Goal: Task Accomplishment & Management: Manage account settings

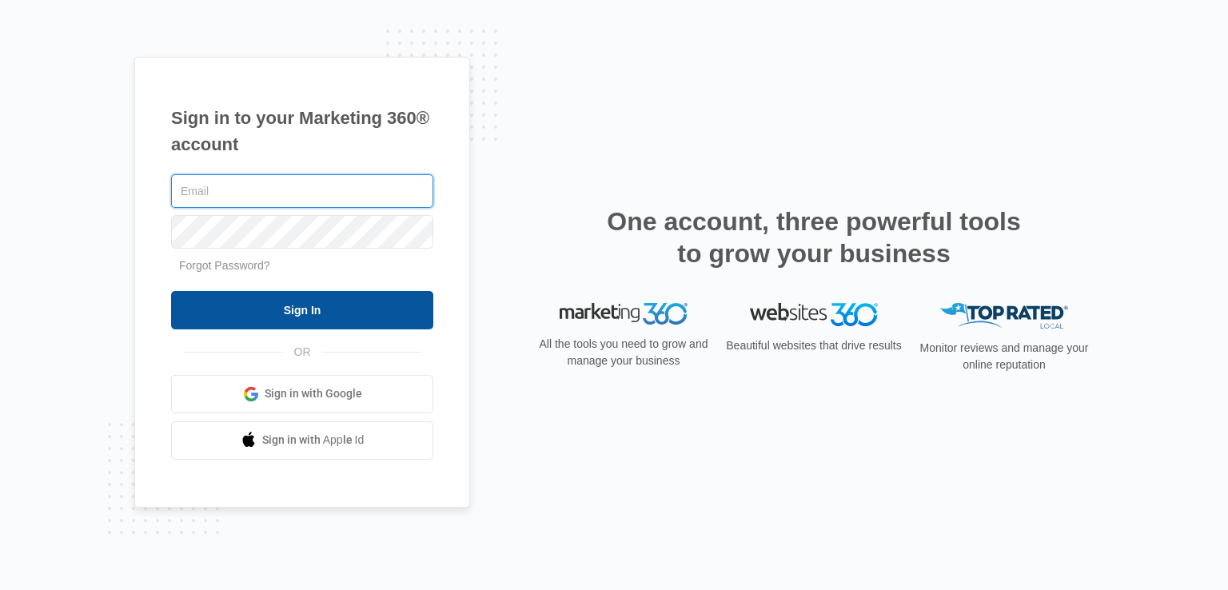
type input "[EMAIL_ADDRESS][DOMAIN_NAME]"
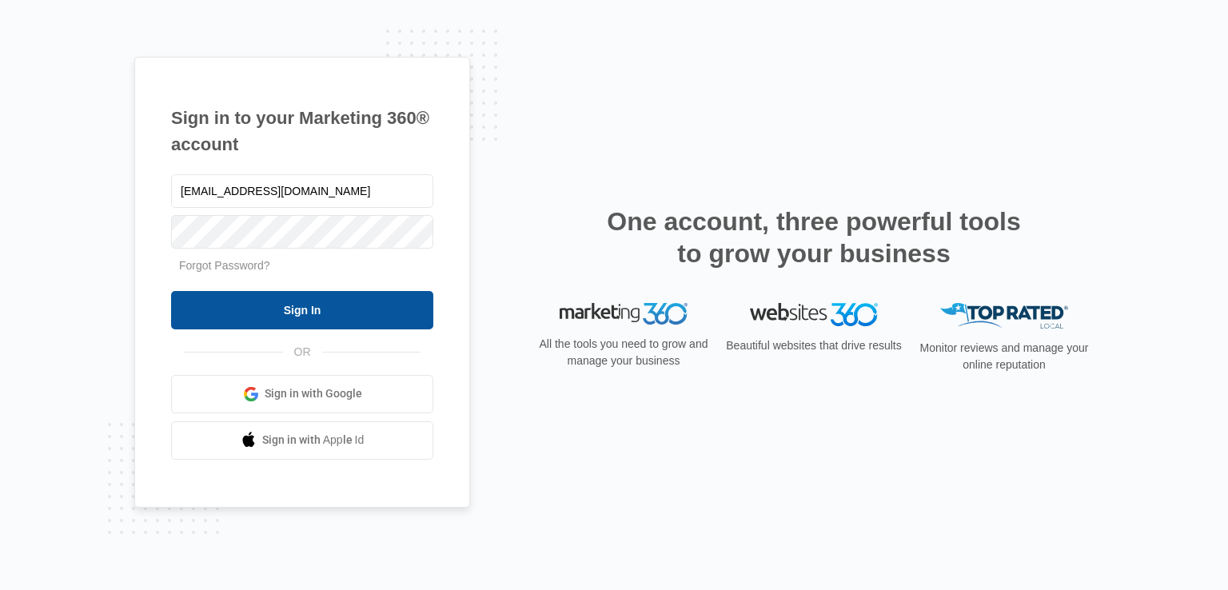
click at [297, 318] on input "Sign In" at bounding box center [302, 310] width 262 height 38
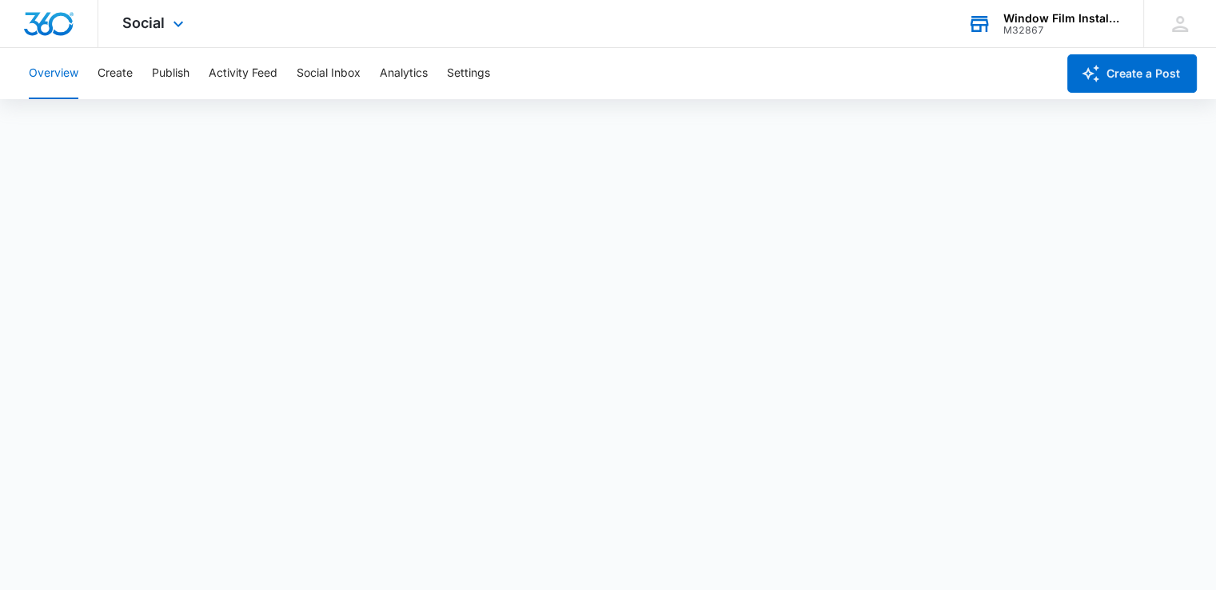
click at [1024, 30] on div "M32867" at bounding box center [1062, 30] width 117 height 11
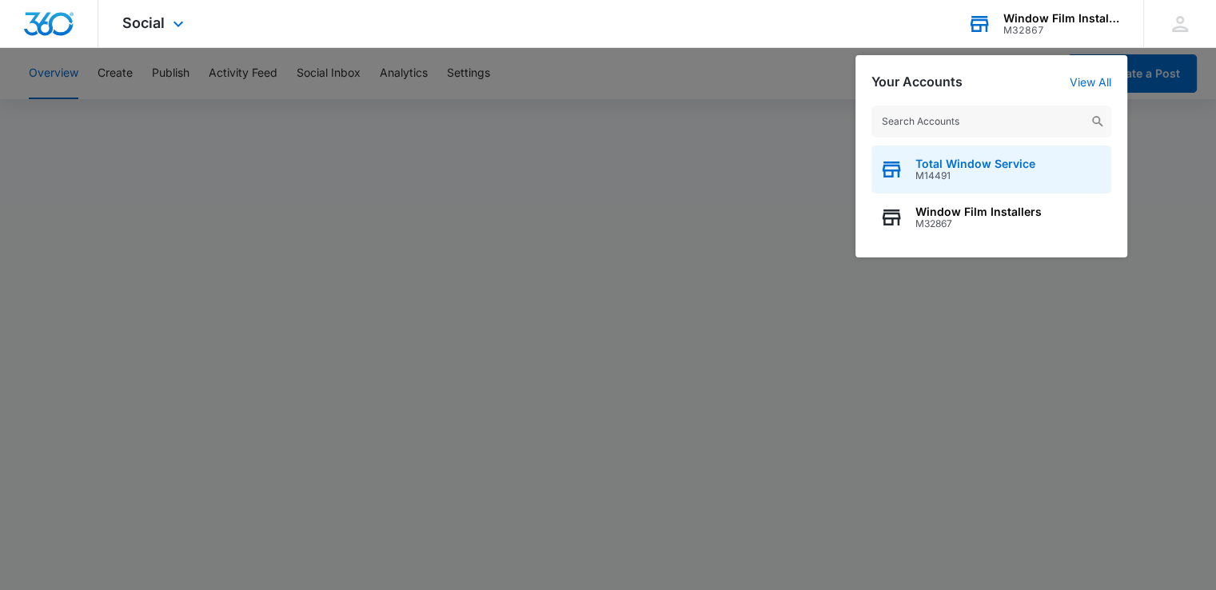
click at [960, 158] on span "Total Window Service" at bounding box center [976, 164] width 120 height 13
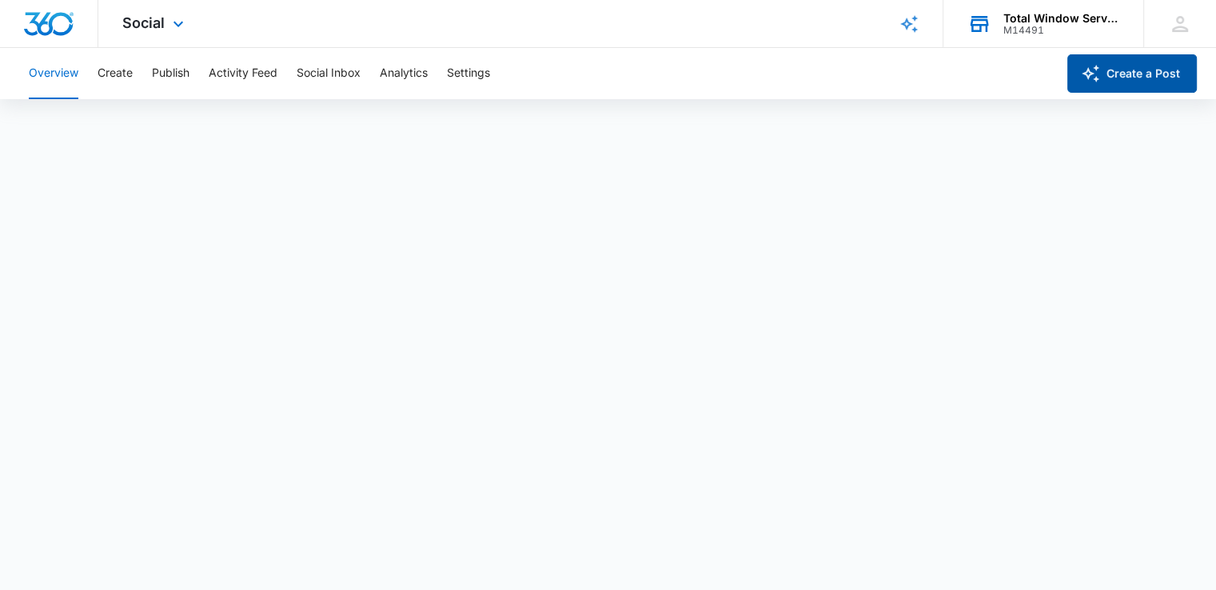
click at [1098, 71] on icon "button" at bounding box center [1090, 73] width 19 height 19
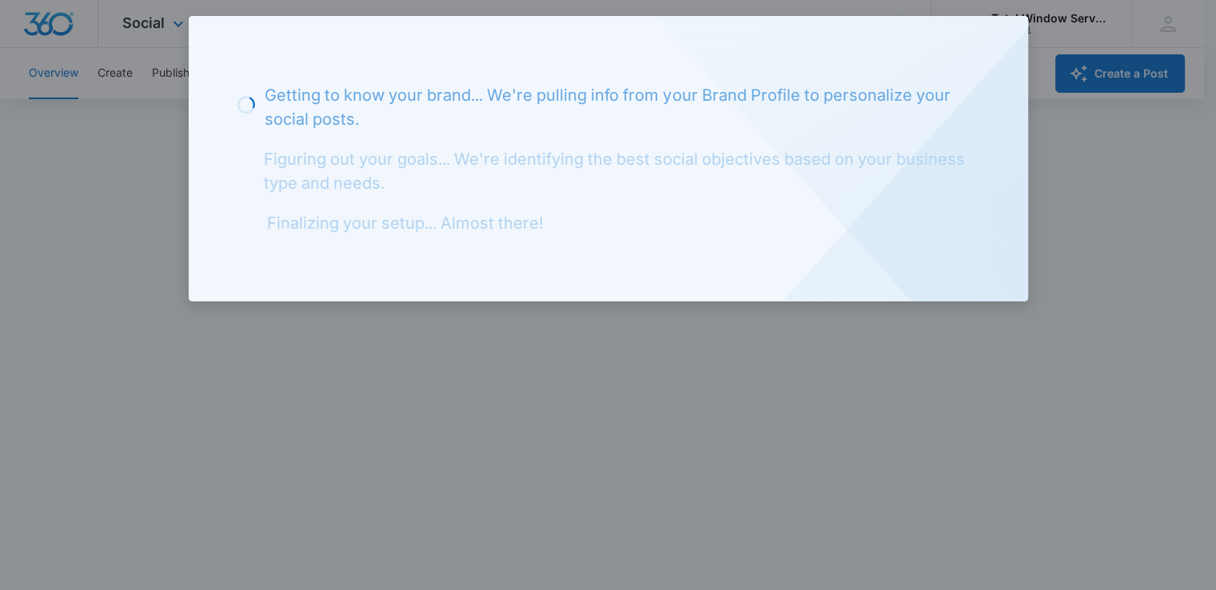
click at [614, 376] on div at bounding box center [608, 295] width 1216 height 590
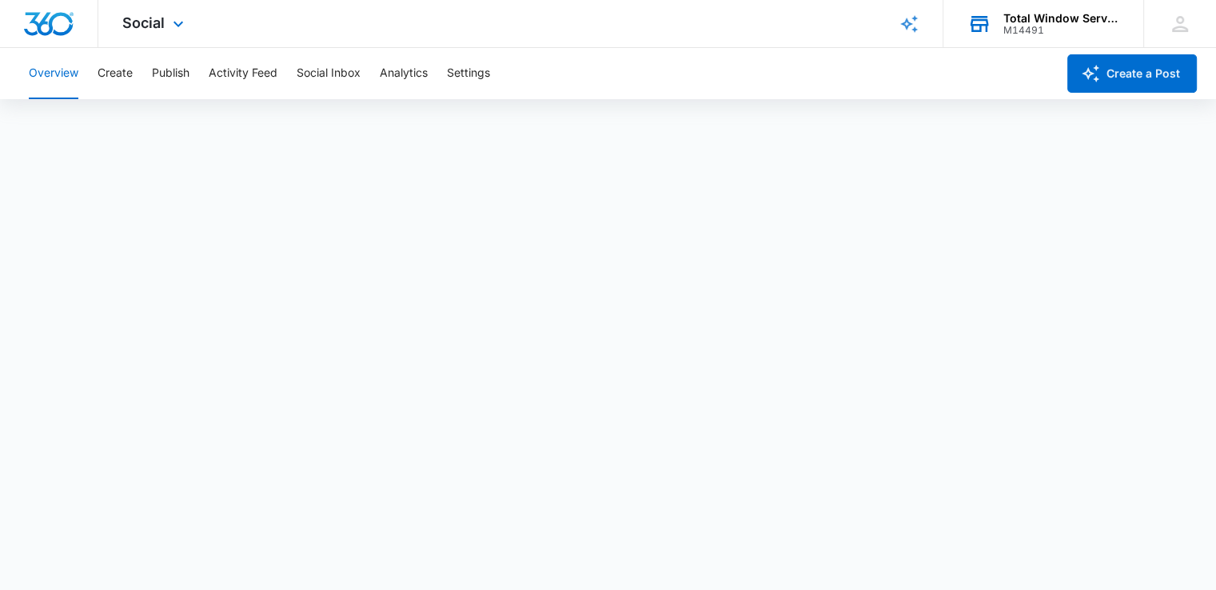
click at [1029, 30] on div "M14491" at bounding box center [1062, 30] width 117 height 11
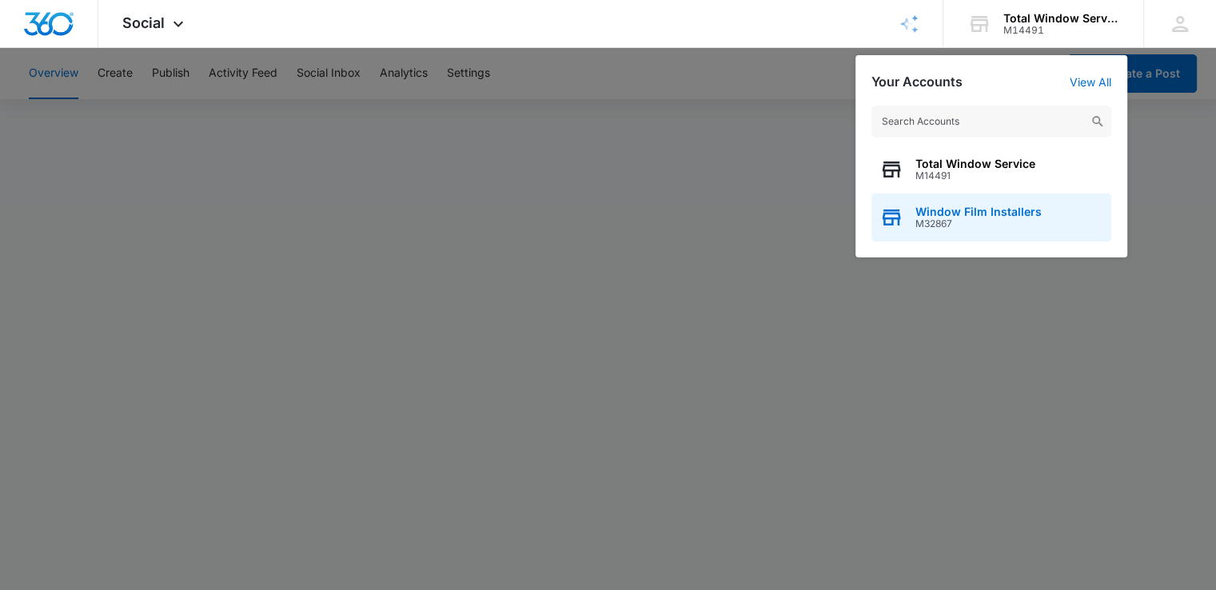
click at [944, 210] on span "Window Film Installers" at bounding box center [979, 212] width 126 height 13
